Goal: Navigation & Orientation: Go to known website

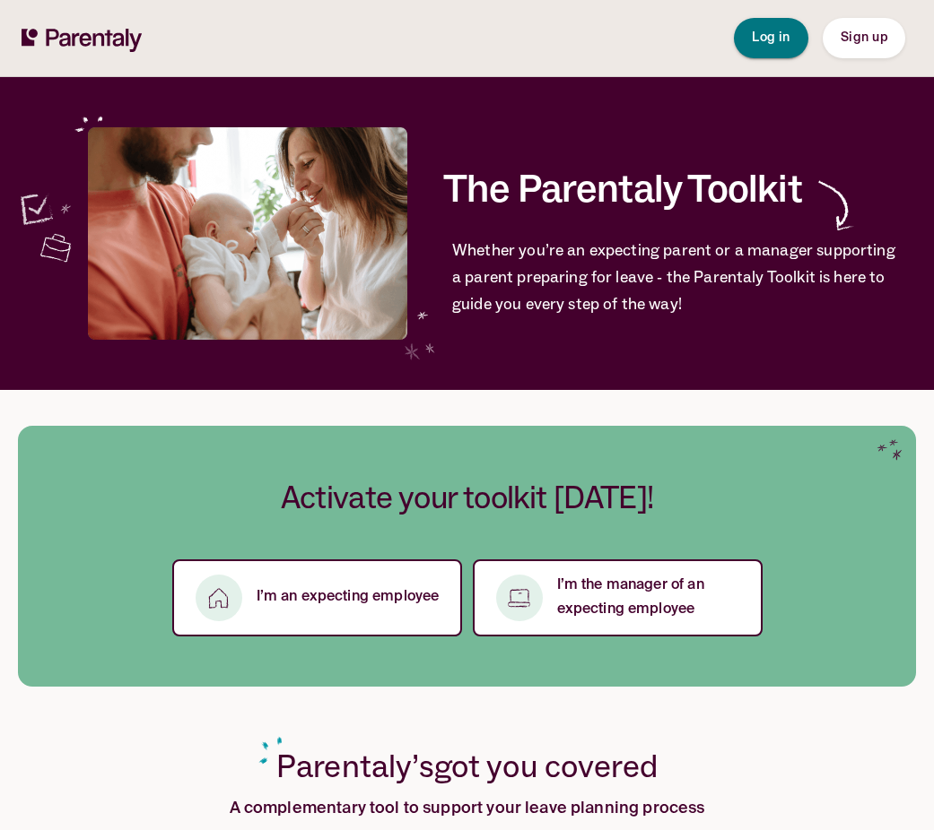
click at [774, 43] on span "Log in" at bounding box center [771, 37] width 39 height 13
